Goal: Transaction & Acquisition: Download file/media

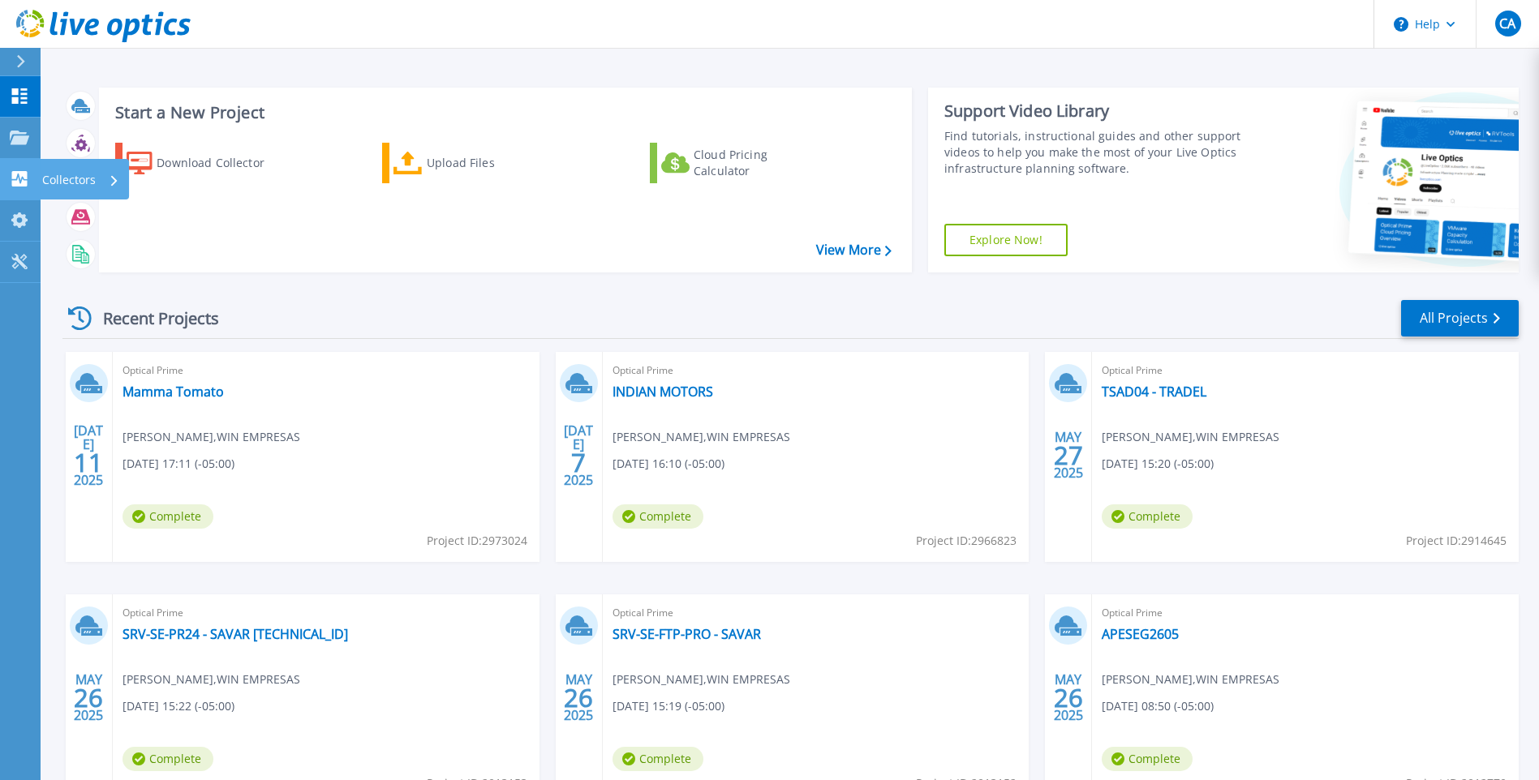
click at [24, 175] on icon at bounding box center [19, 178] width 15 height 15
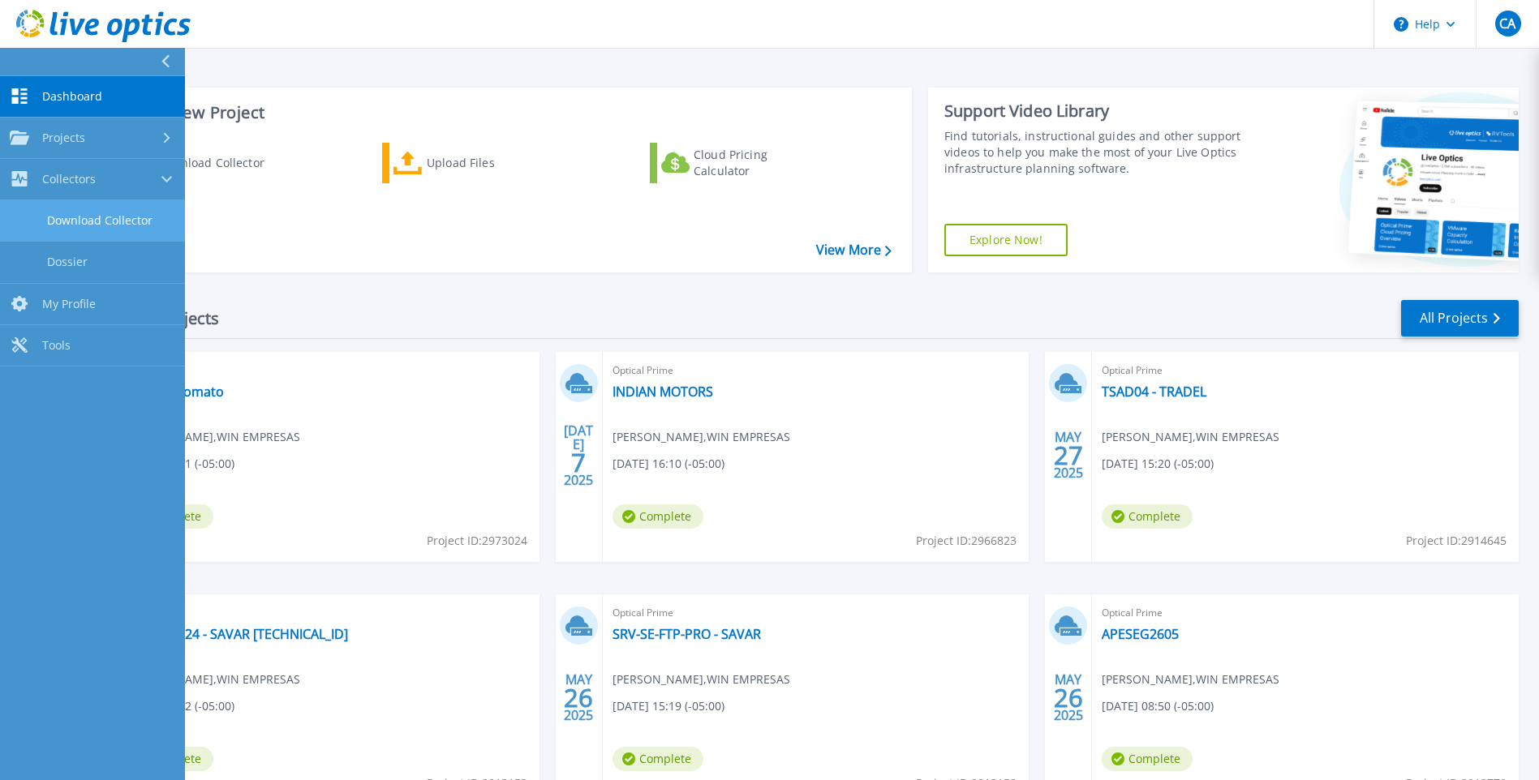
click at [72, 215] on link "Download Collector" at bounding box center [92, 220] width 185 height 41
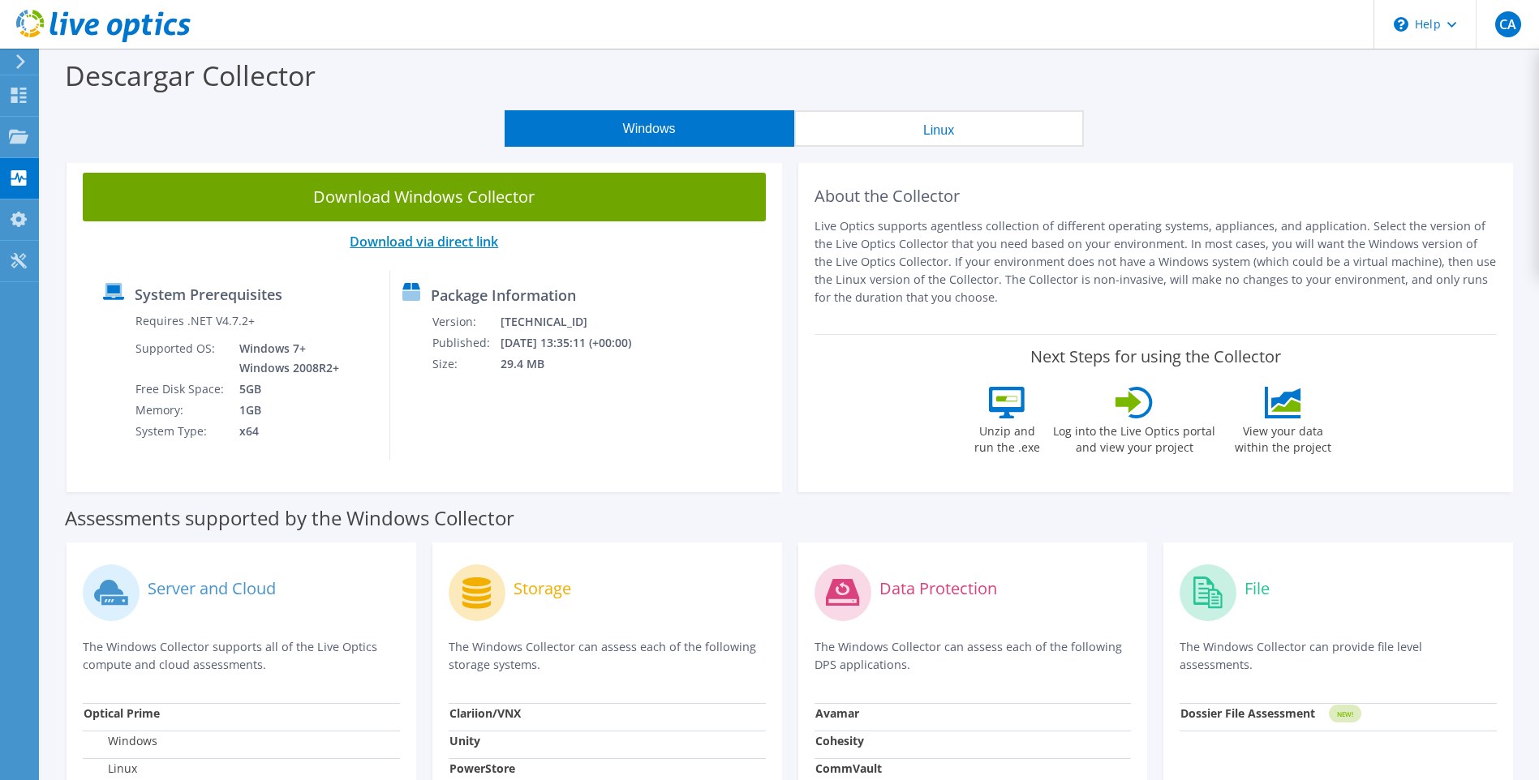
click at [424, 243] on link "Download via direct link" at bounding box center [424, 242] width 148 height 18
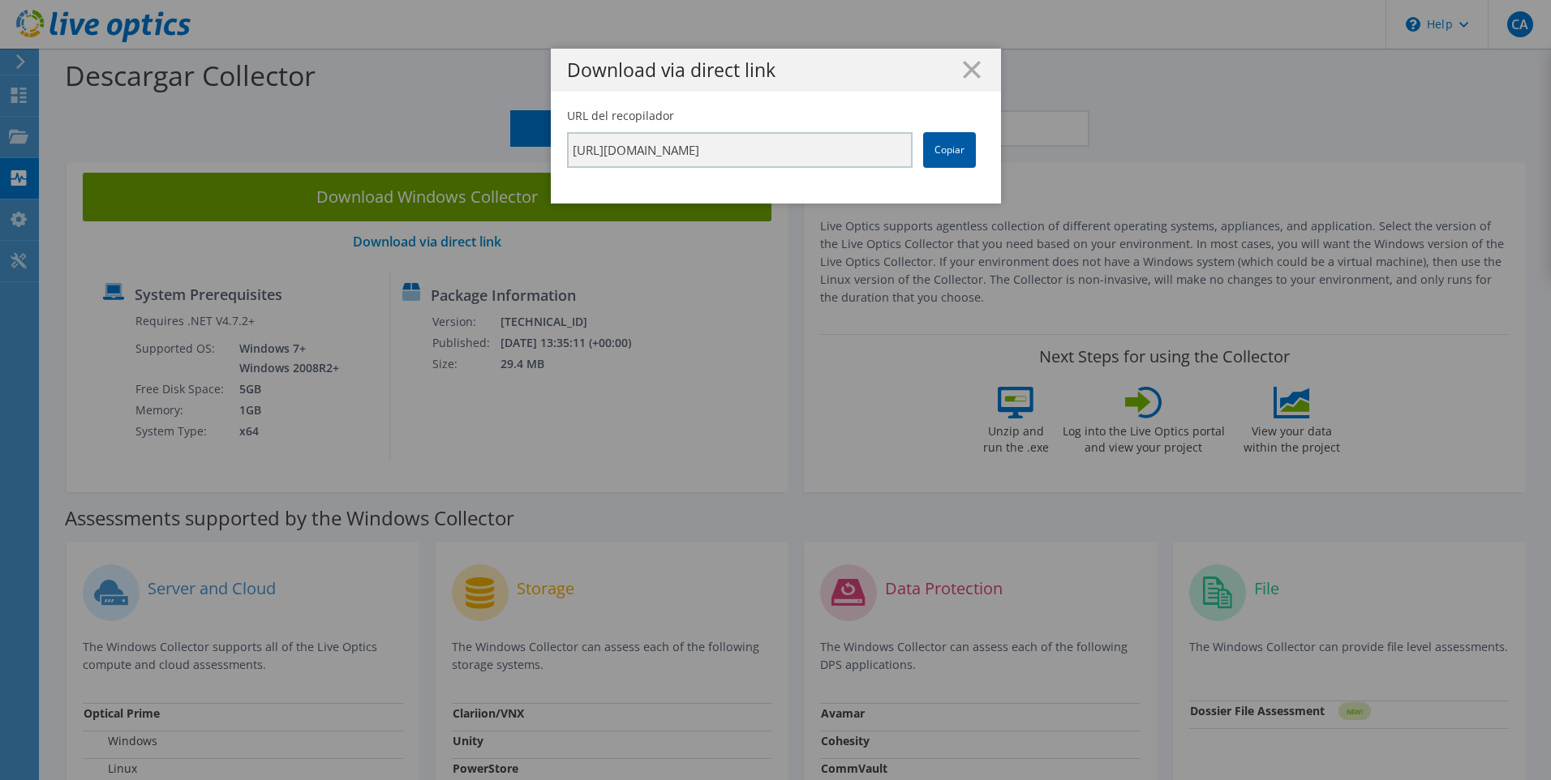
click at [944, 140] on link "Copiar" at bounding box center [949, 150] width 53 height 36
